Goal: Task Accomplishment & Management: Complete application form

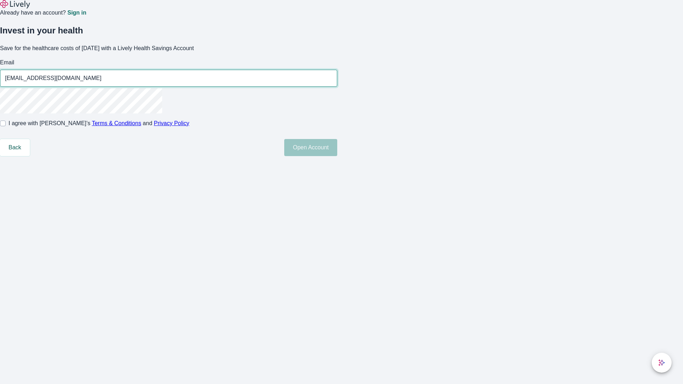
type input "[EMAIL_ADDRESS][DOMAIN_NAME]"
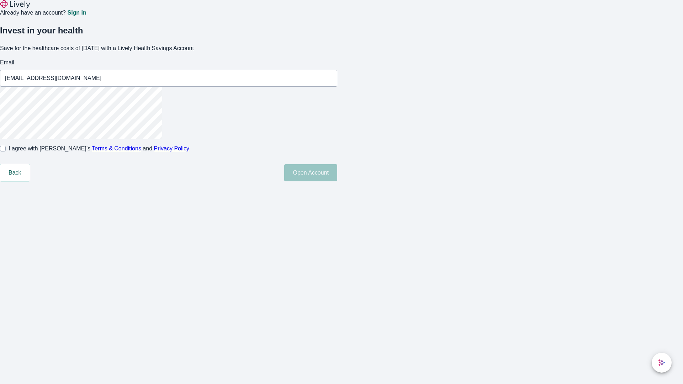
click at [6, 152] on input "I agree with Lively’s Terms & Conditions and Privacy Policy" at bounding box center [3, 149] width 6 height 6
checkbox input "true"
click at [337, 181] on button "Open Account" at bounding box center [310, 172] width 53 height 17
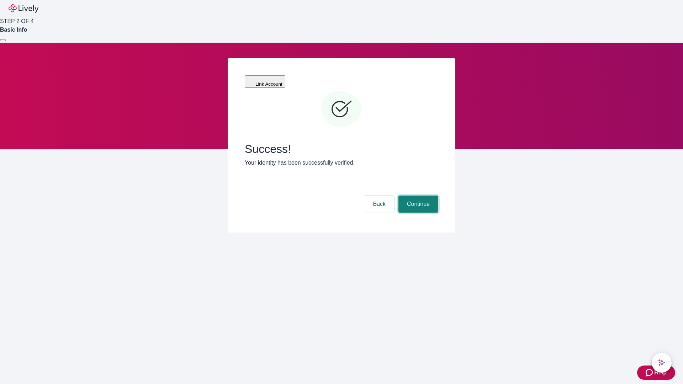
click at [417, 196] on button "Continue" at bounding box center [418, 204] width 40 height 17
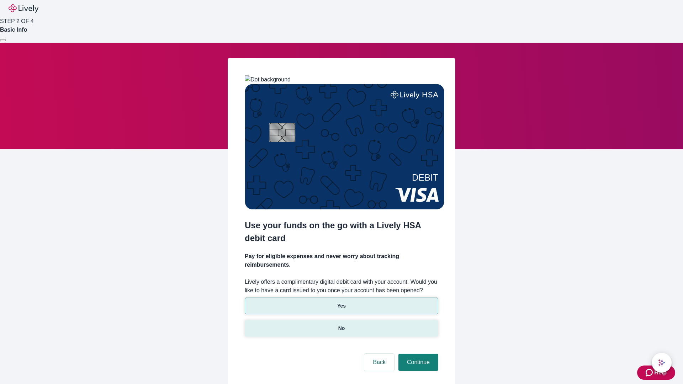
click at [341, 325] on p "No" at bounding box center [341, 328] width 7 height 7
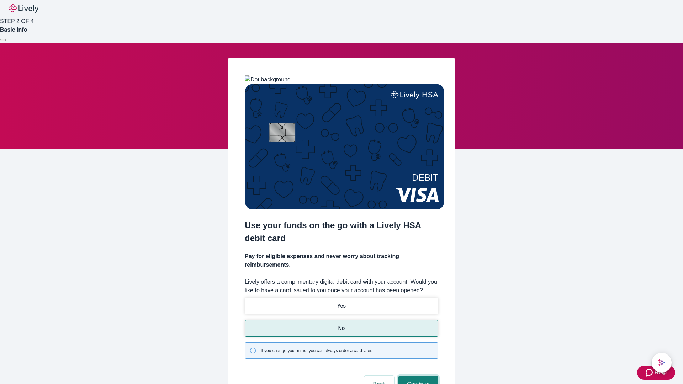
click at [417, 376] on button "Continue" at bounding box center [418, 384] width 40 height 17
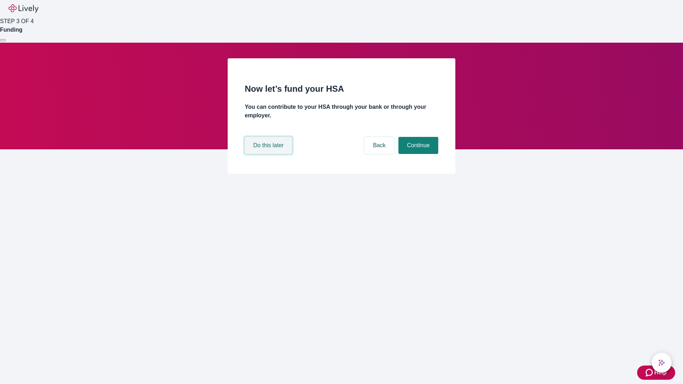
click at [269, 154] on button "Do this later" at bounding box center [268, 145] width 47 height 17
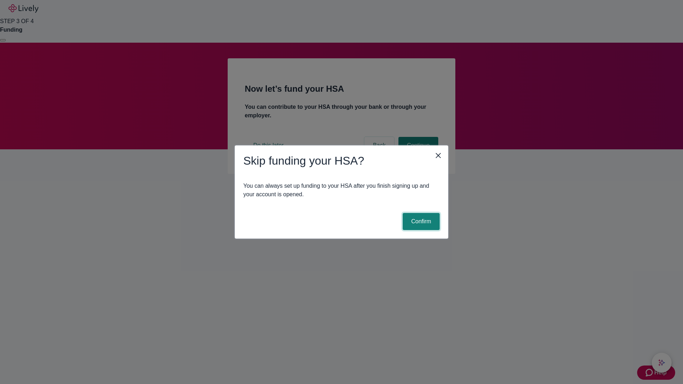
click at [420, 222] on button "Confirm" at bounding box center [421, 221] width 37 height 17
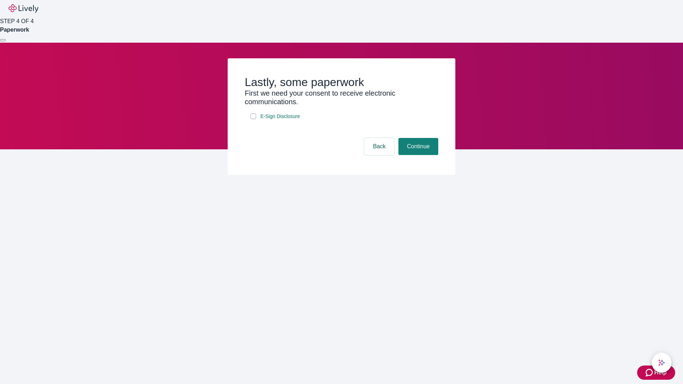
click at [253, 119] on input "E-Sign Disclosure" at bounding box center [253, 116] width 6 height 6
checkbox input "true"
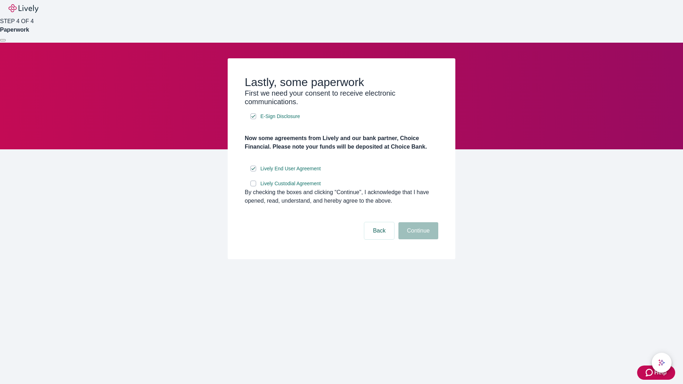
click at [253, 186] on input "Lively Custodial Agreement" at bounding box center [253, 184] width 6 height 6
checkbox input "true"
click at [417, 239] on button "Continue" at bounding box center [418, 230] width 40 height 17
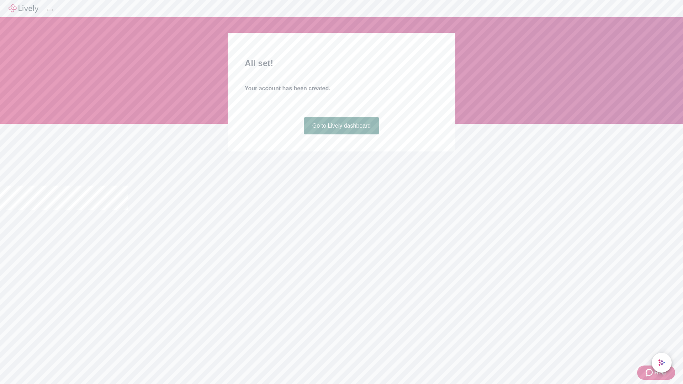
click at [341, 134] on link "Go to Lively dashboard" at bounding box center [342, 125] width 76 height 17
